Goal: Ask a question

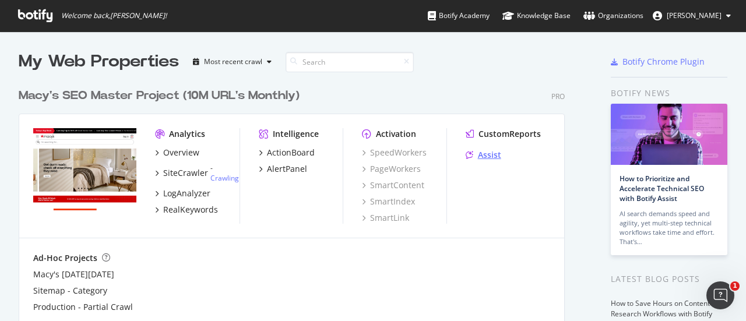
click at [484, 152] on div "Assist" at bounding box center [489, 155] width 23 height 12
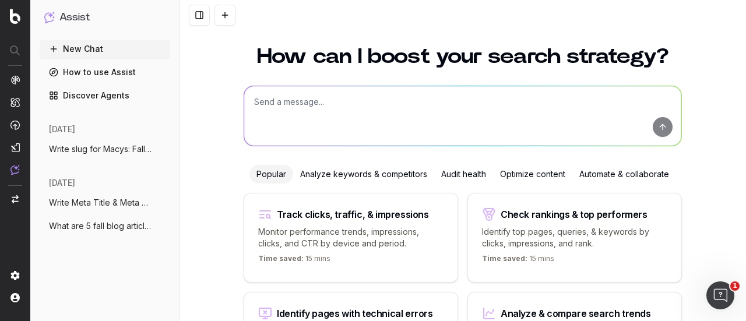
scroll to position [16, 0]
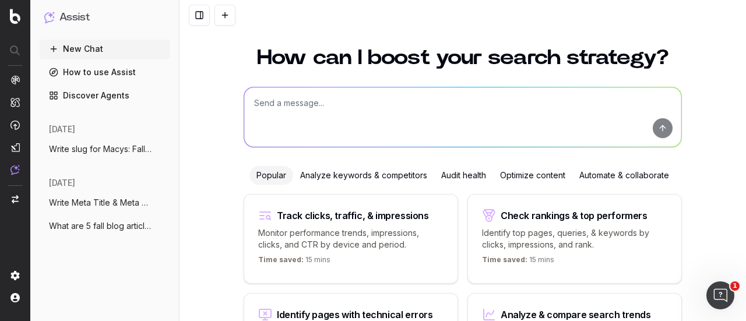
click at [395, 107] on textarea at bounding box center [462, 116] width 437 height 59
paste textarea "Back-to-School Morning Routine for Kids & Parents"
click at [249, 101] on textarea "Back-to-School Morning Routine for Kids & Parents" at bounding box center [462, 116] width 437 height 59
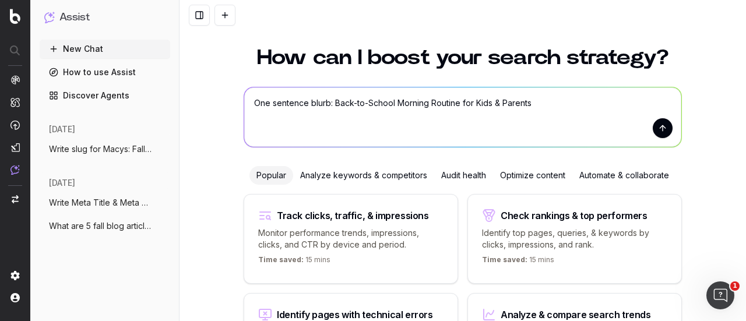
type textarea "One sentence blurb: Back-to-School Morning Routine for Kids & Parents"
click at [656, 127] on button "submit" at bounding box center [663, 128] width 20 height 20
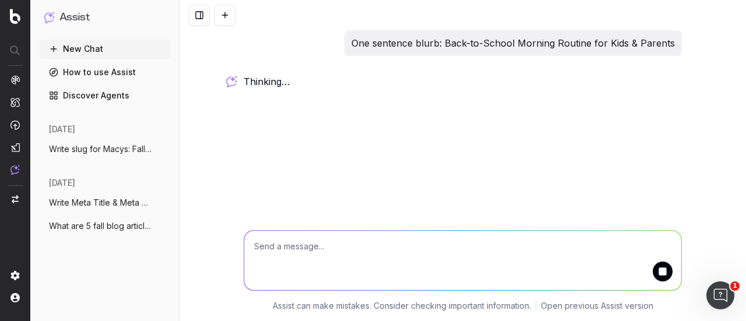
scroll to position [0, 0]
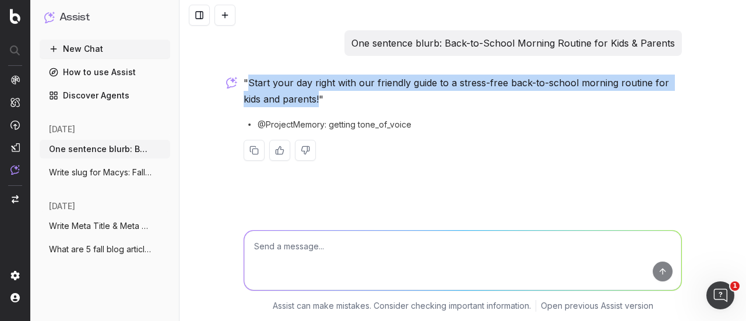
drag, startPoint x: 321, startPoint y: 101, endPoint x: 248, endPoint y: 78, distance: 75.8
click at [248, 78] on p ""Start your day right with our friendly guide to a stress-free back-to-school m…" at bounding box center [463, 91] width 438 height 33
copy p "Start your day right with our friendly guide to a stress-free back-to-school mo…"
